Goal: Find specific page/section: Find specific page/section

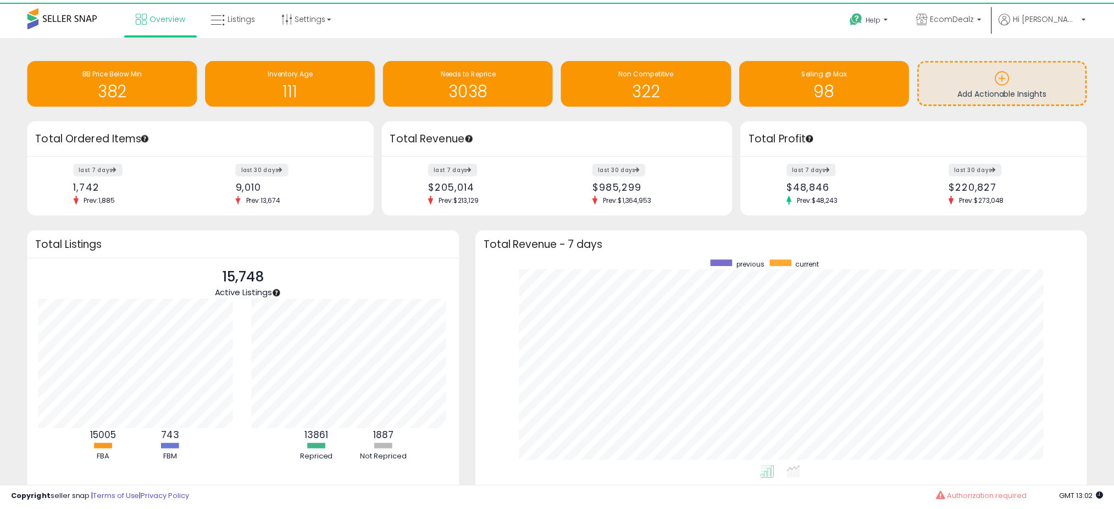
scroll to position [549129, 548748]
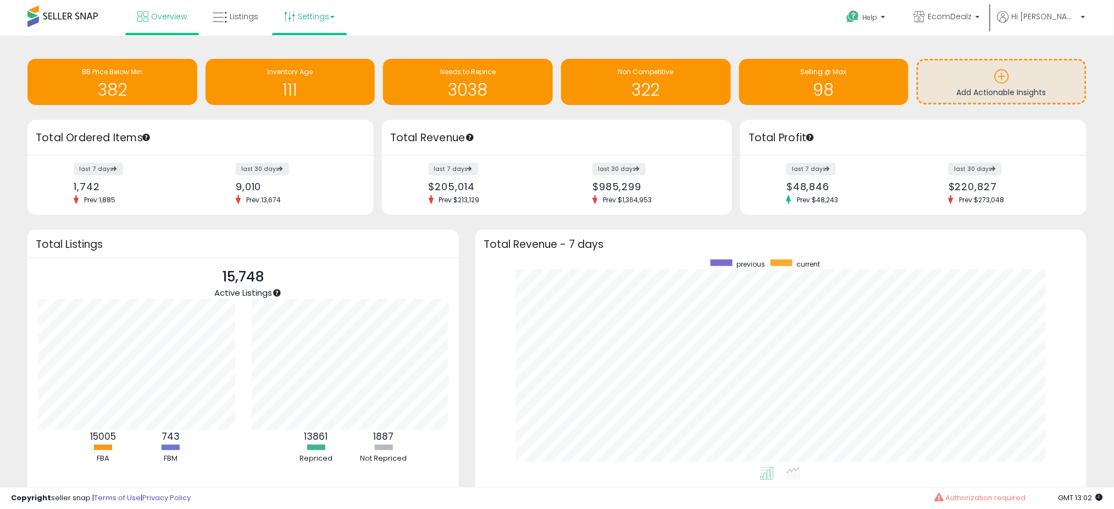
click at [318, 19] on link "Settings" at bounding box center [309, 16] width 67 height 33
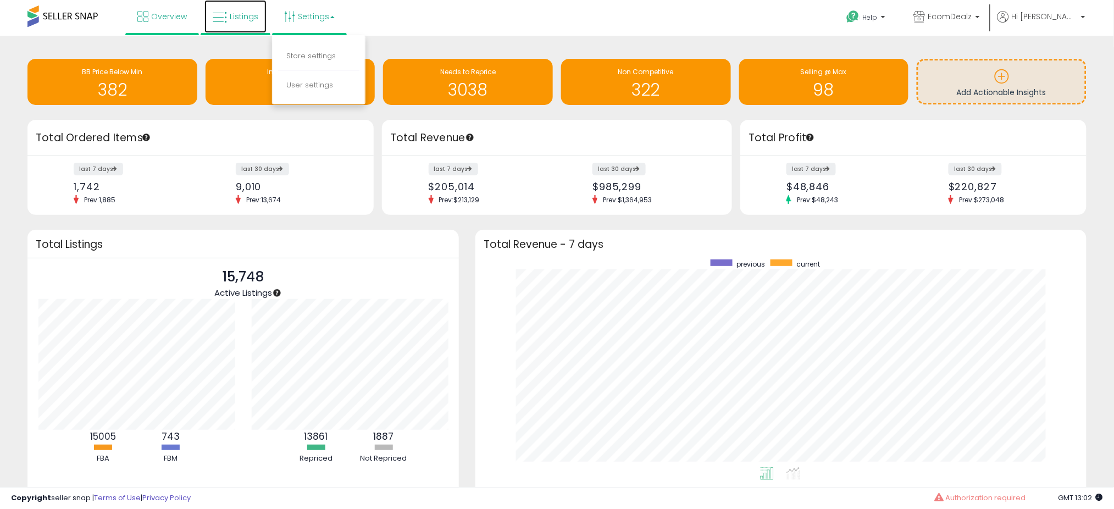
click at [214, 18] on icon at bounding box center [220, 17] width 14 height 14
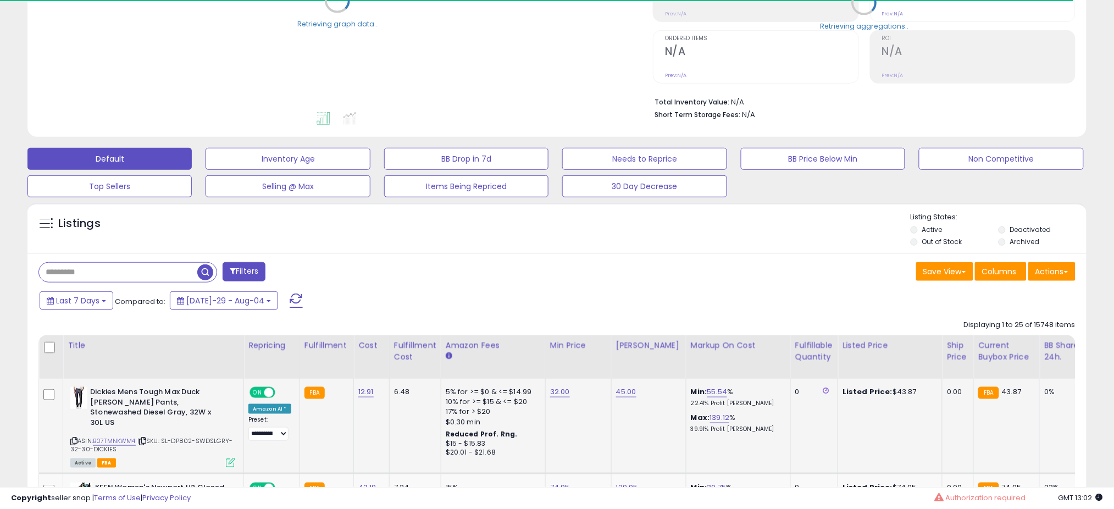
scroll to position [220, 0]
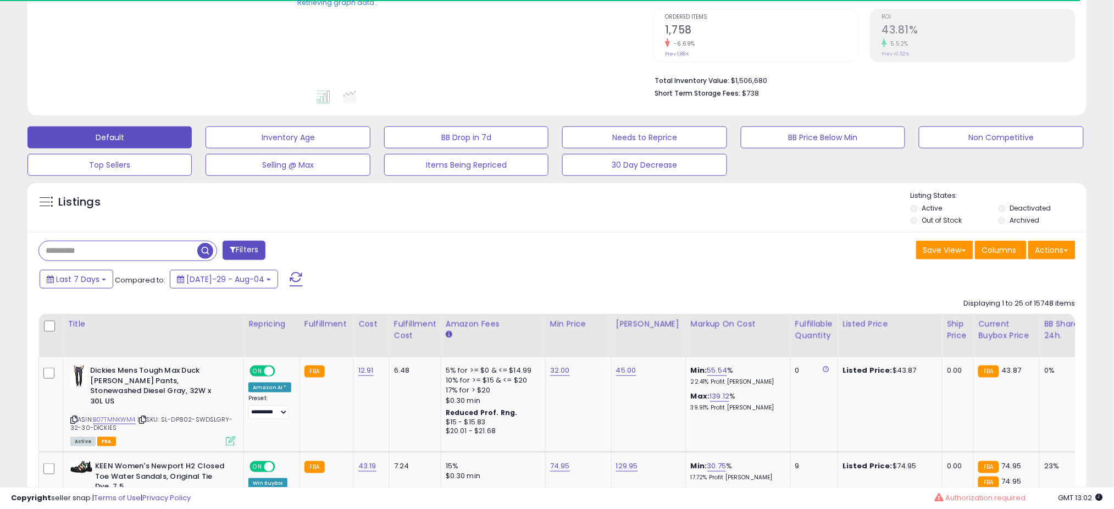
click at [94, 252] on input "text" at bounding box center [118, 250] width 158 height 19
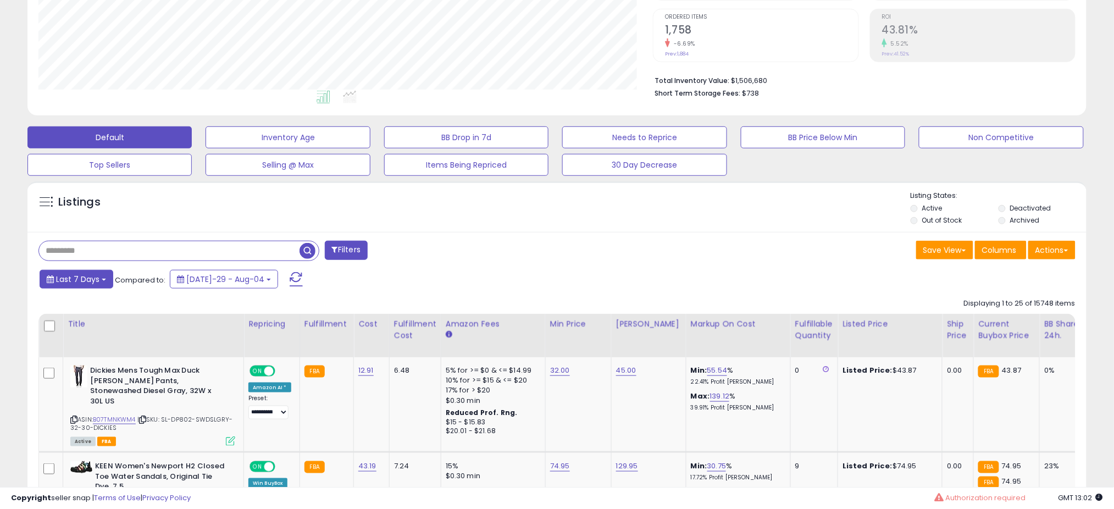
scroll to position [225, 614]
click at [104, 275] on button "Last 7 Days" at bounding box center [77, 279] width 74 height 19
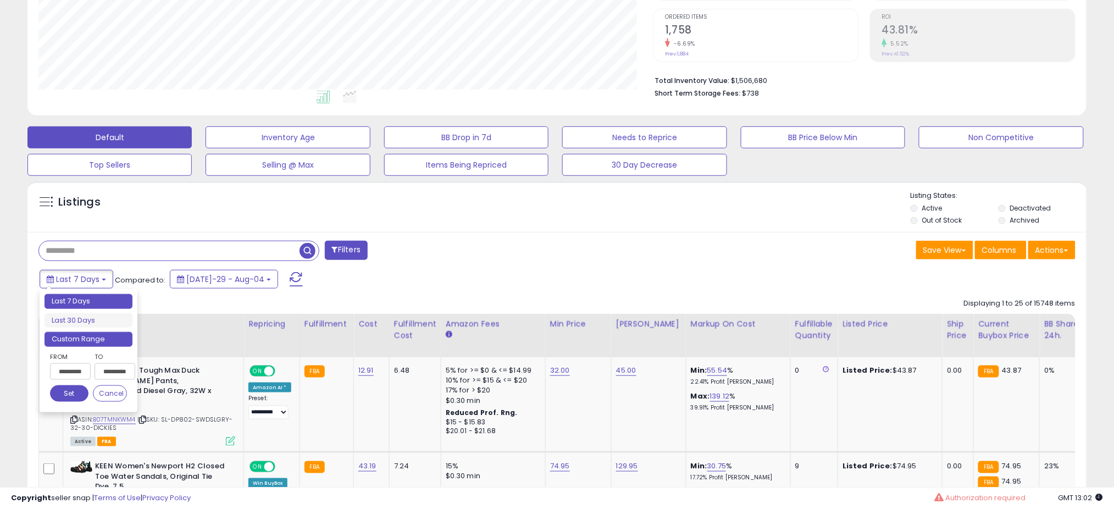
click at [81, 339] on li "Custom Range" at bounding box center [88, 339] width 88 height 15
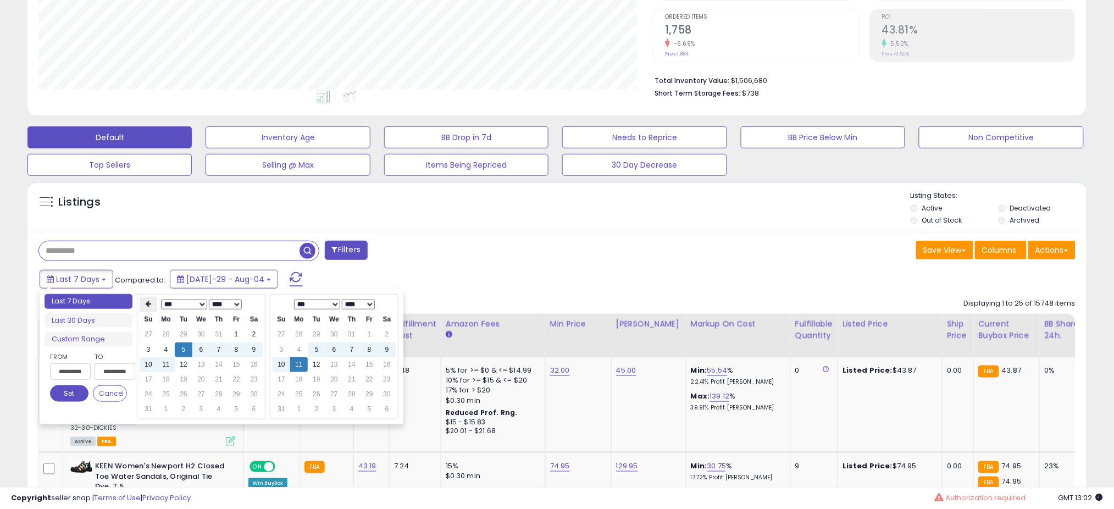
click at [148, 310] on th at bounding box center [149, 304] width 18 height 15
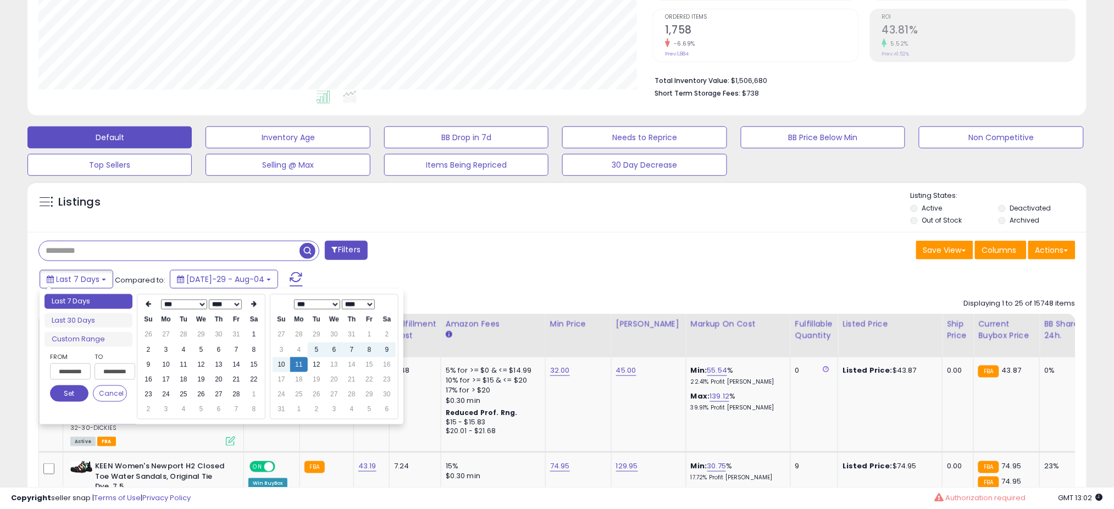
click at [148, 310] on th at bounding box center [149, 304] width 18 height 15
click at [201, 333] on td "1" at bounding box center [201, 334] width 18 height 15
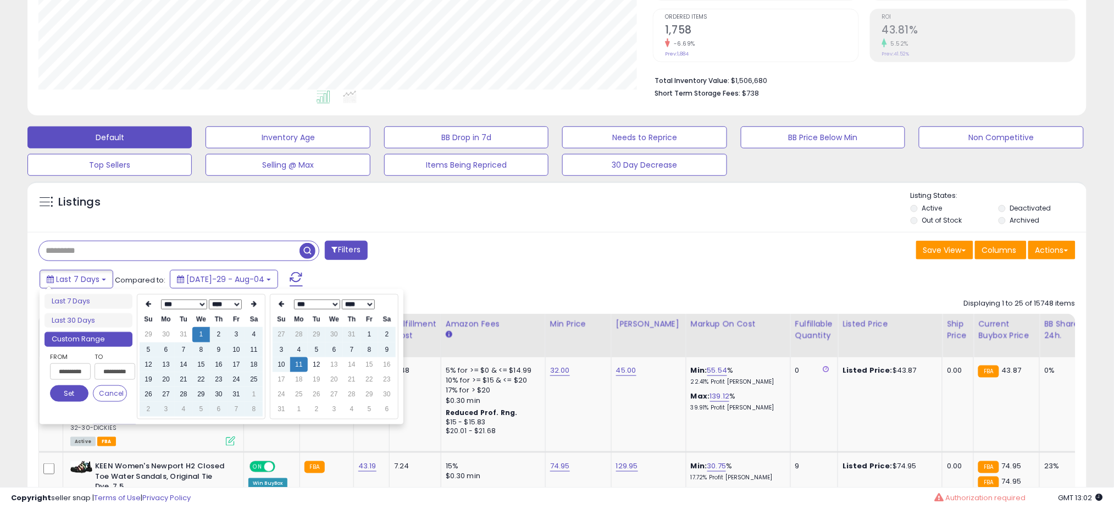
type input "**********"
click at [65, 393] on button "Set" at bounding box center [69, 393] width 38 height 16
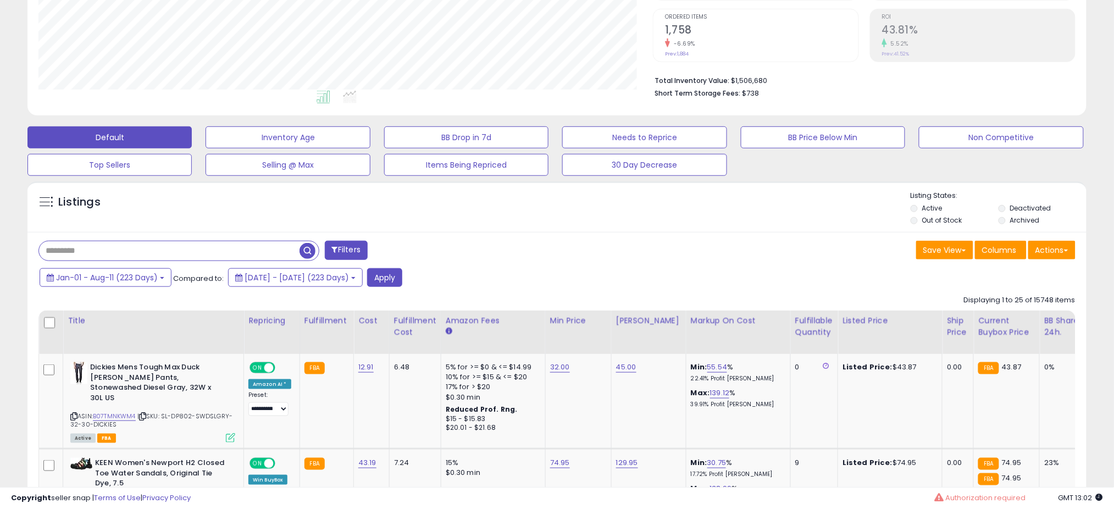
drag, startPoint x: 83, startPoint y: 252, endPoint x: 42, endPoint y: 254, distance: 41.3
click at [44, 253] on input "text" at bounding box center [169, 250] width 260 height 19
type input "**********"
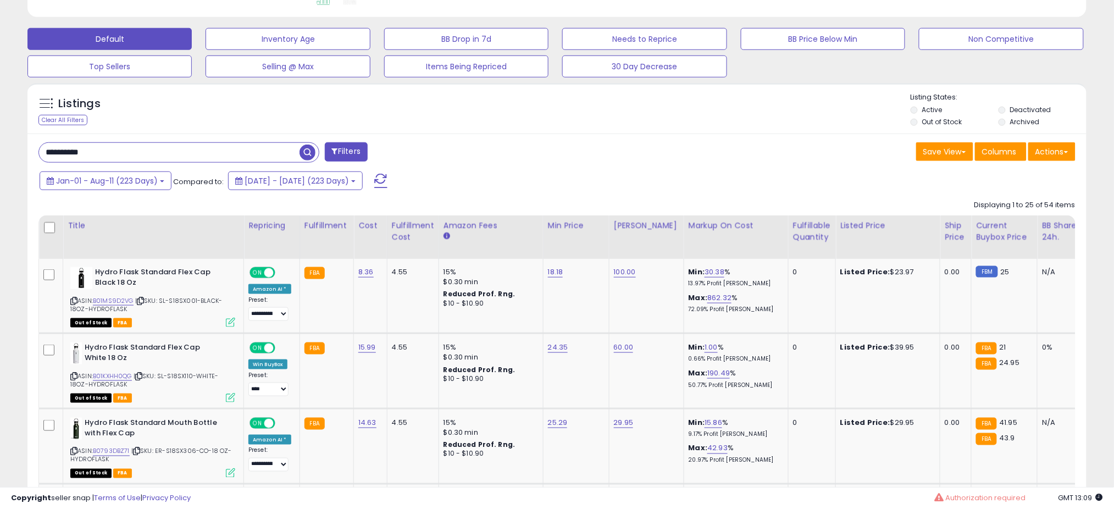
scroll to position [248, 0]
